Goal: Transaction & Acquisition: Book appointment/travel/reservation

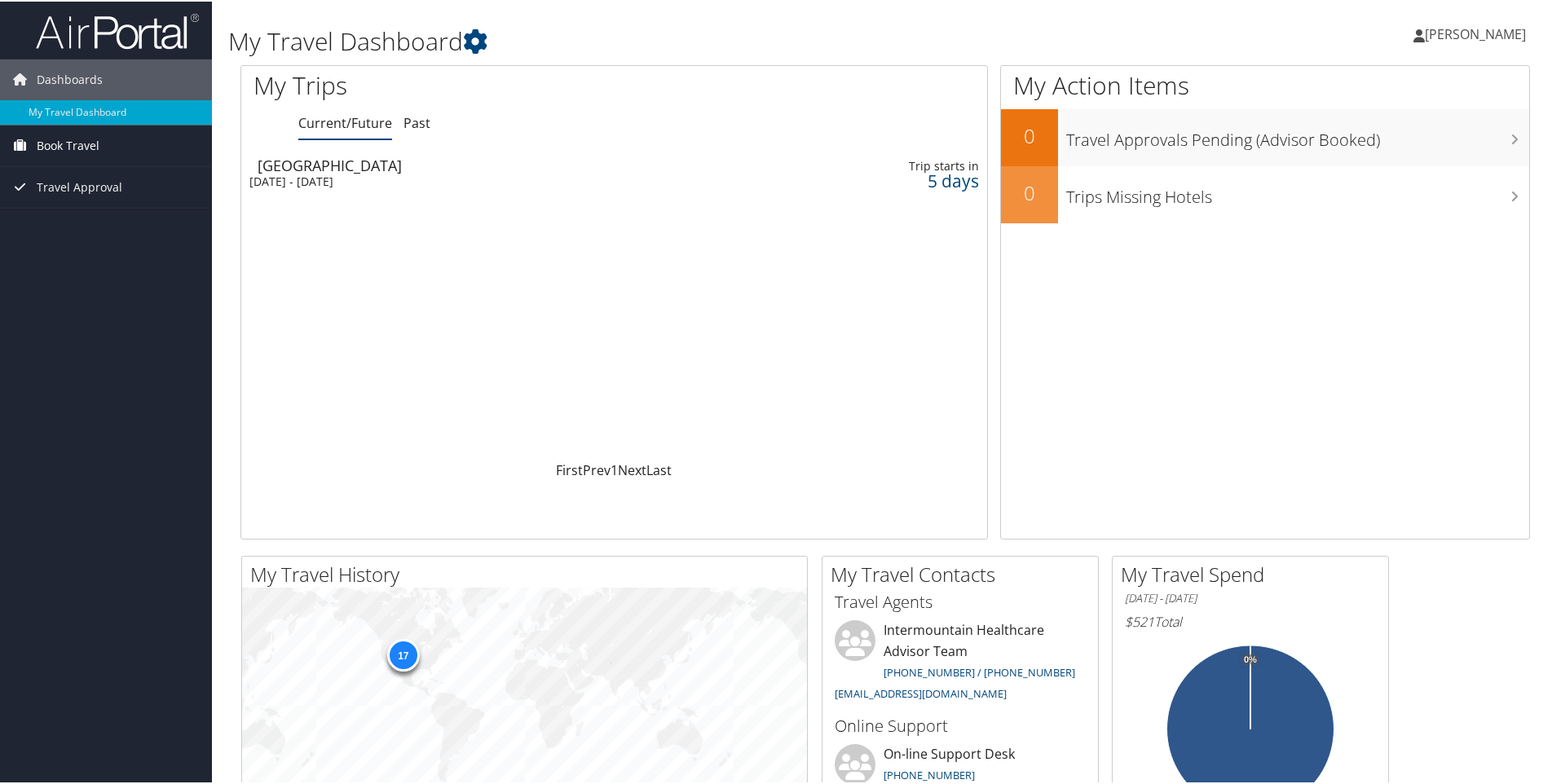
click at [127, 143] on link "Book Travel" at bounding box center [106, 144] width 212 height 41
click at [76, 193] on link "Book/Manage Online Trips" at bounding box center [106, 201] width 212 height 25
